Goal: Transaction & Acquisition: Purchase product/service

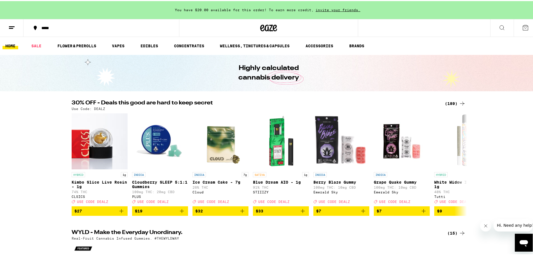
click at [451, 102] on div "(189)" at bounding box center [455, 102] width 21 height 7
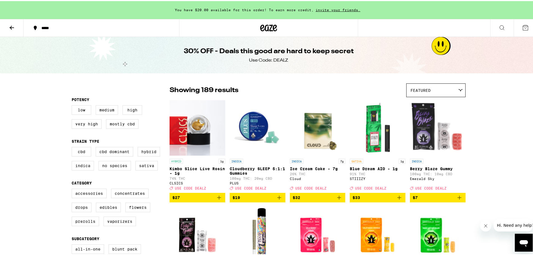
click at [105, 210] on label "Edibles" at bounding box center [108, 207] width 25 height 10
click at [73, 189] on input "Edibles" at bounding box center [73, 188] width 0 height 0
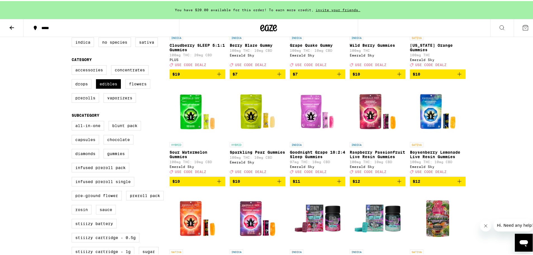
scroll to position [114, 0]
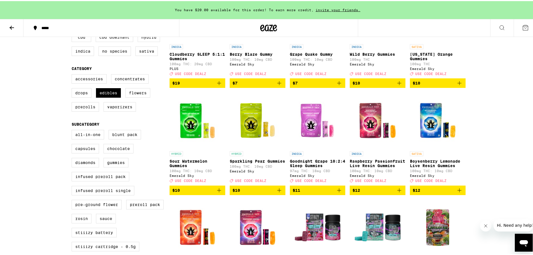
click at [105, 95] on label "Edibles" at bounding box center [108, 92] width 25 height 10
click at [73, 74] on input "Edibles" at bounding box center [73, 74] width 0 height 0
checkbox input "false"
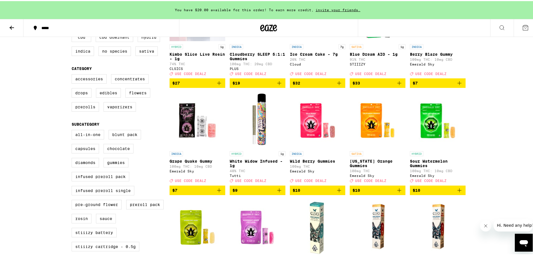
click at [83, 109] on label "Prerolls" at bounding box center [85, 106] width 27 height 10
click at [73, 74] on input "Prerolls" at bounding box center [73, 74] width 0 height 0
checkbox input "true"
